Goal: Task Accomplishment & Management: Manage account settings

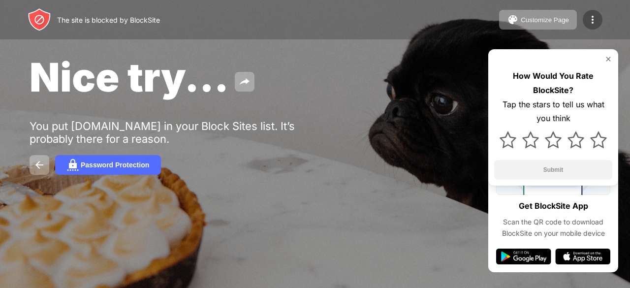
click at [589, 20] on img at bounding box center [593, 20] width 12 height 12
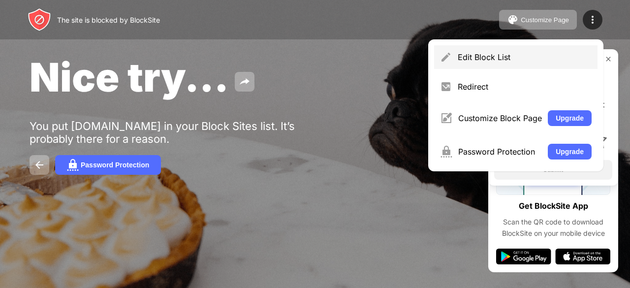
click at [543, 62] on div "Edit Block List" at bounding box center [515, 57] width 163 height 24
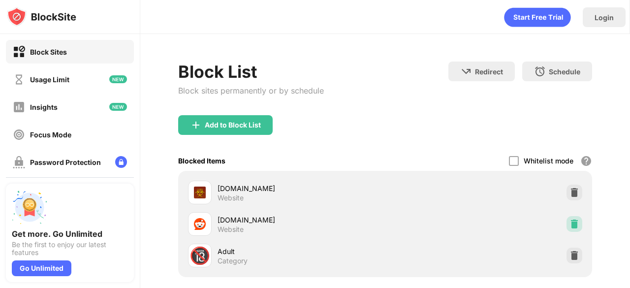
click at [566, 220] on div at bounding box center [574, 224] width 16 height 16
